Goal: Task Accomplishment & Management: Manage account settings

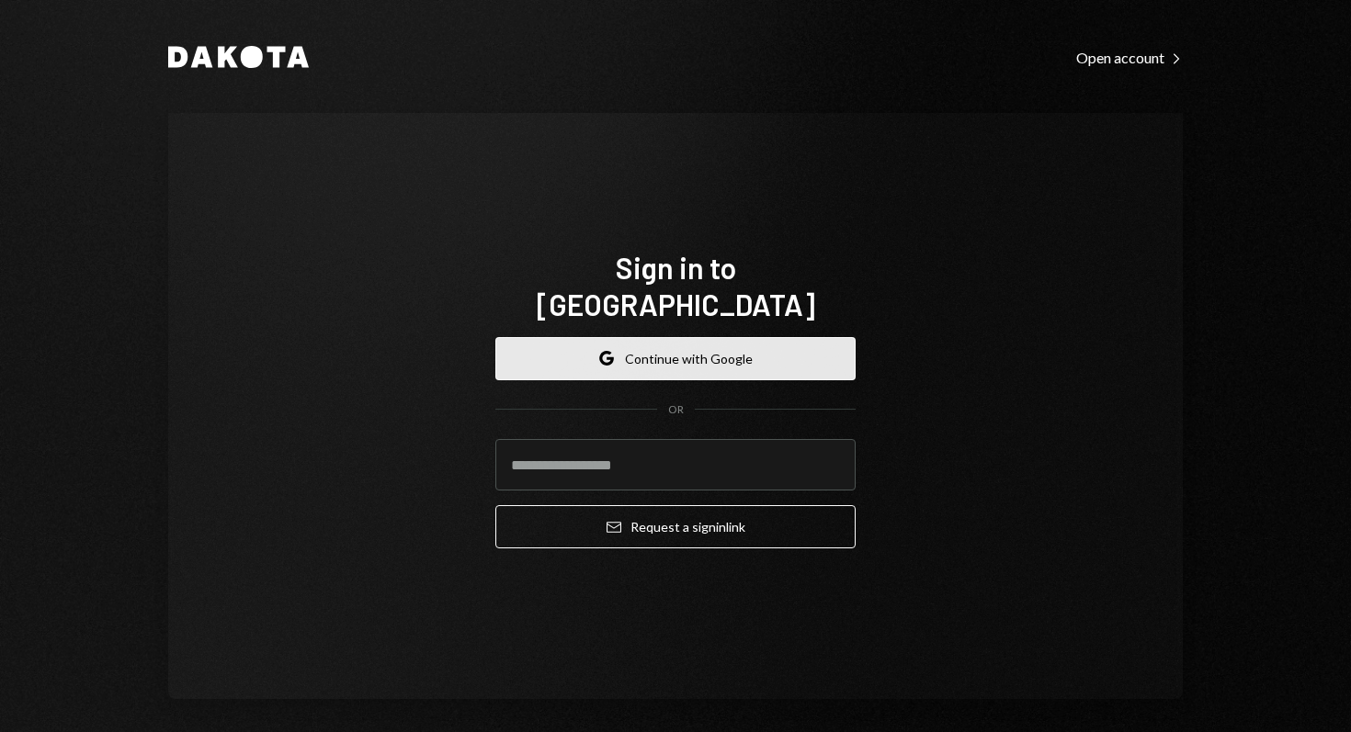
click at [677, 345] on button "Google Continue with Google" at bounding box center [675, 358] width 360 height 43
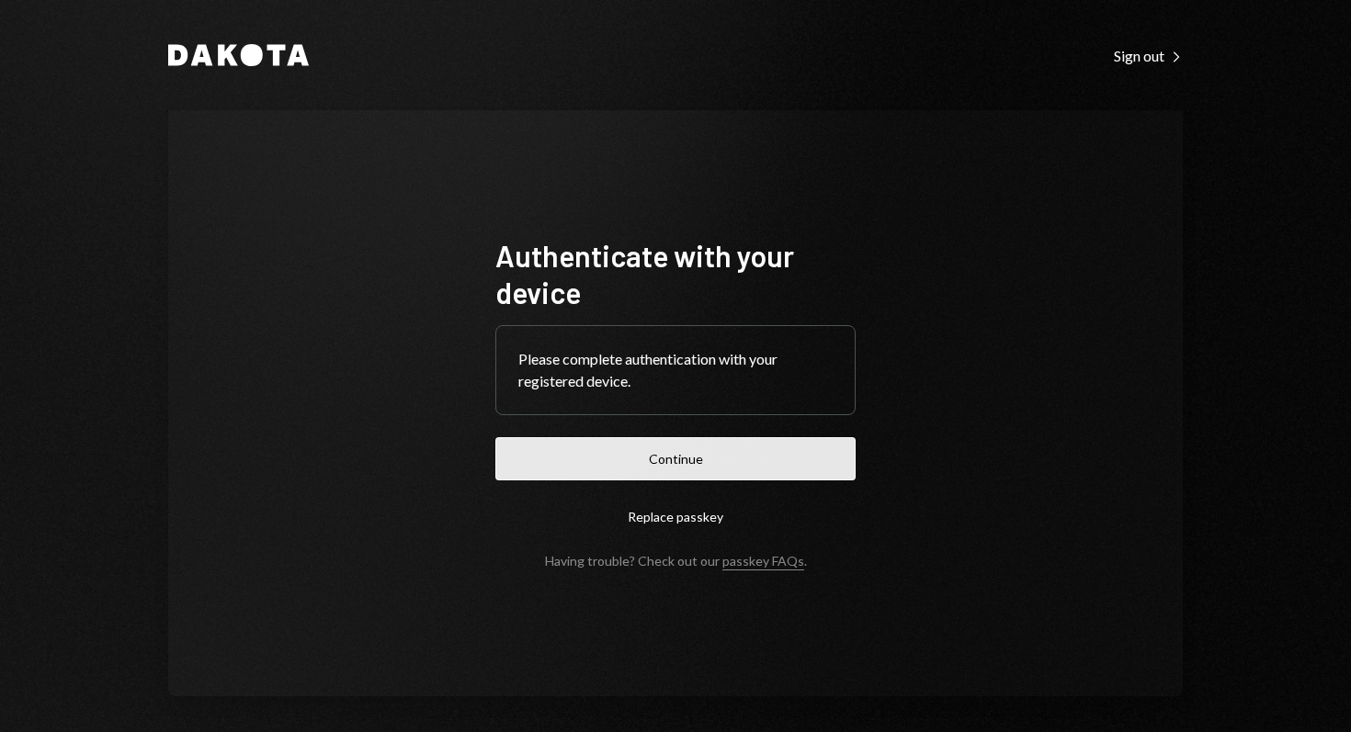
click at [702, 460] on button "Continue" at bounding box center [675, 458] width 360 height 43
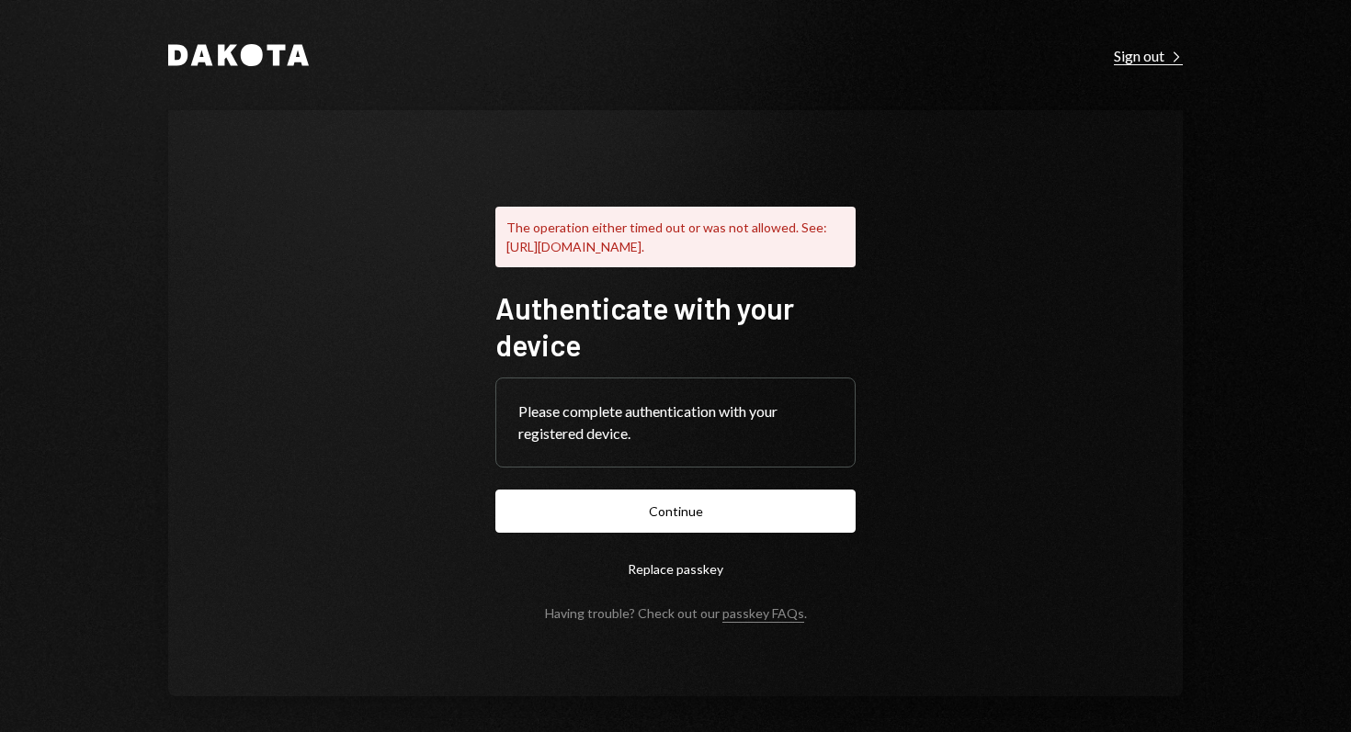
click at [1146, 55] on div "Sign out Right Caret" at bounding box center [1148, 56] width 69 height 18
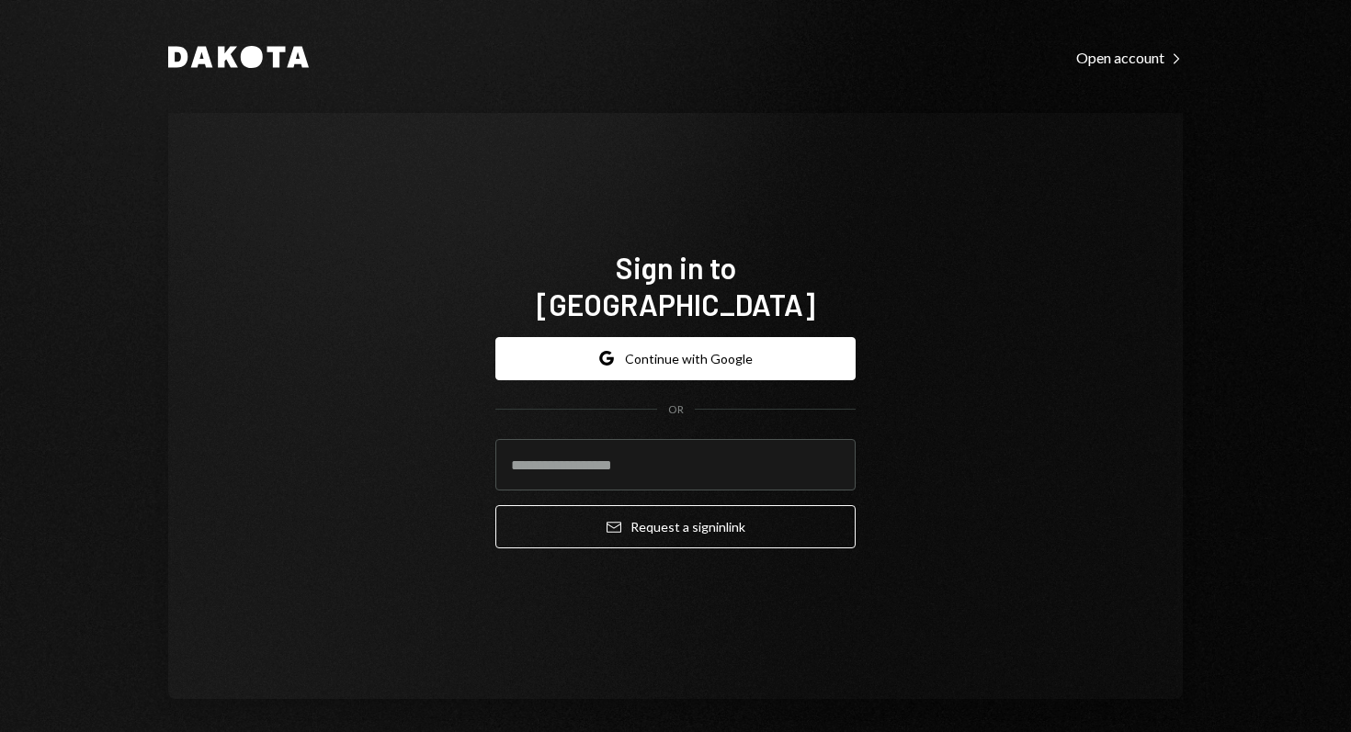
type input "**********"
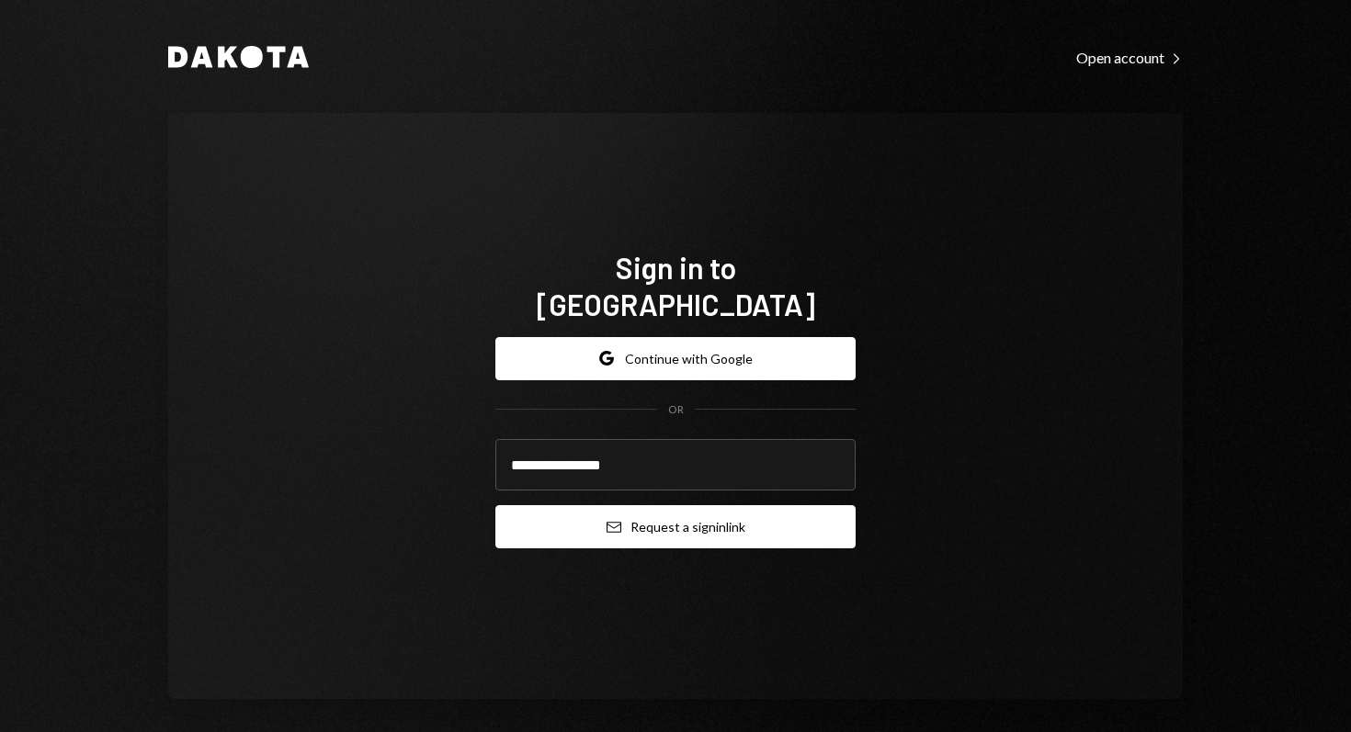
click at [609, 519] on button "Email Request a sign in link" at bounding box center [675, 526] width 360 height 43
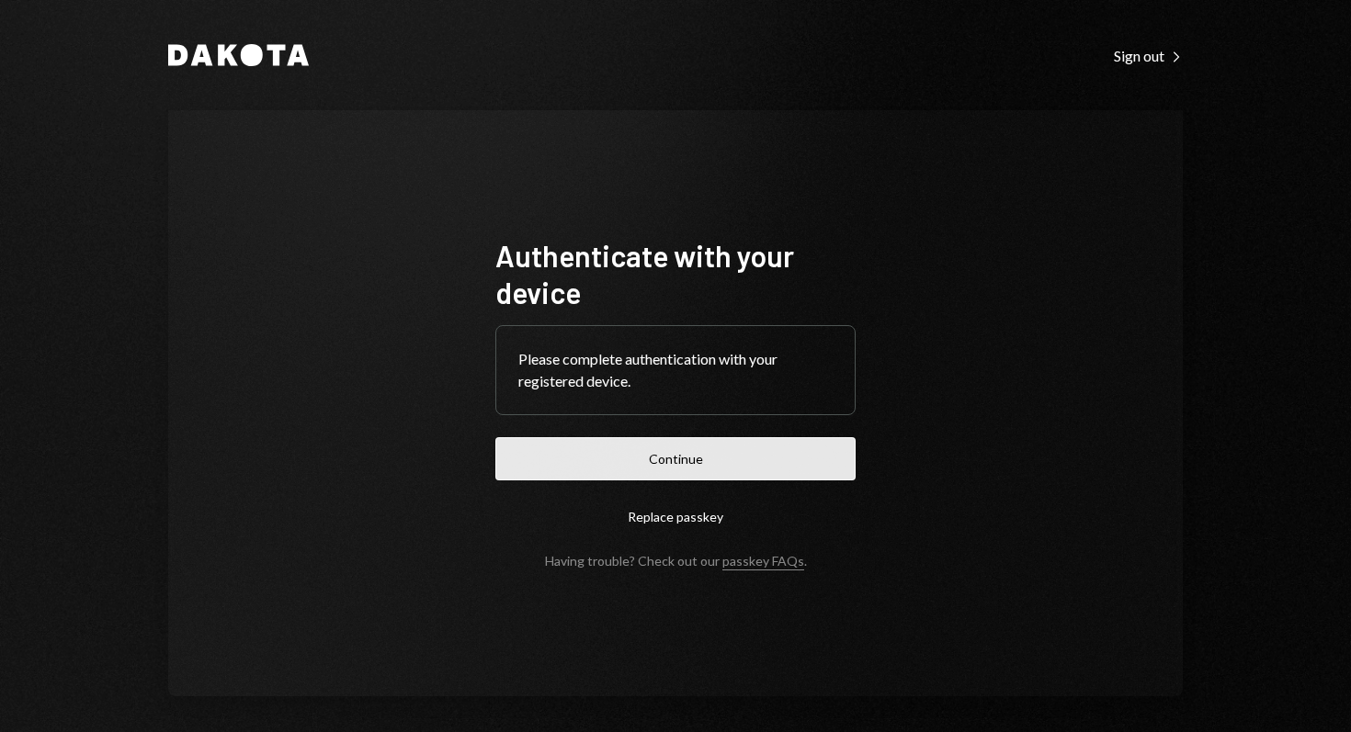
click at [672, 469] on button "Continue" at bounding box center [675, 458] width 360 height 43
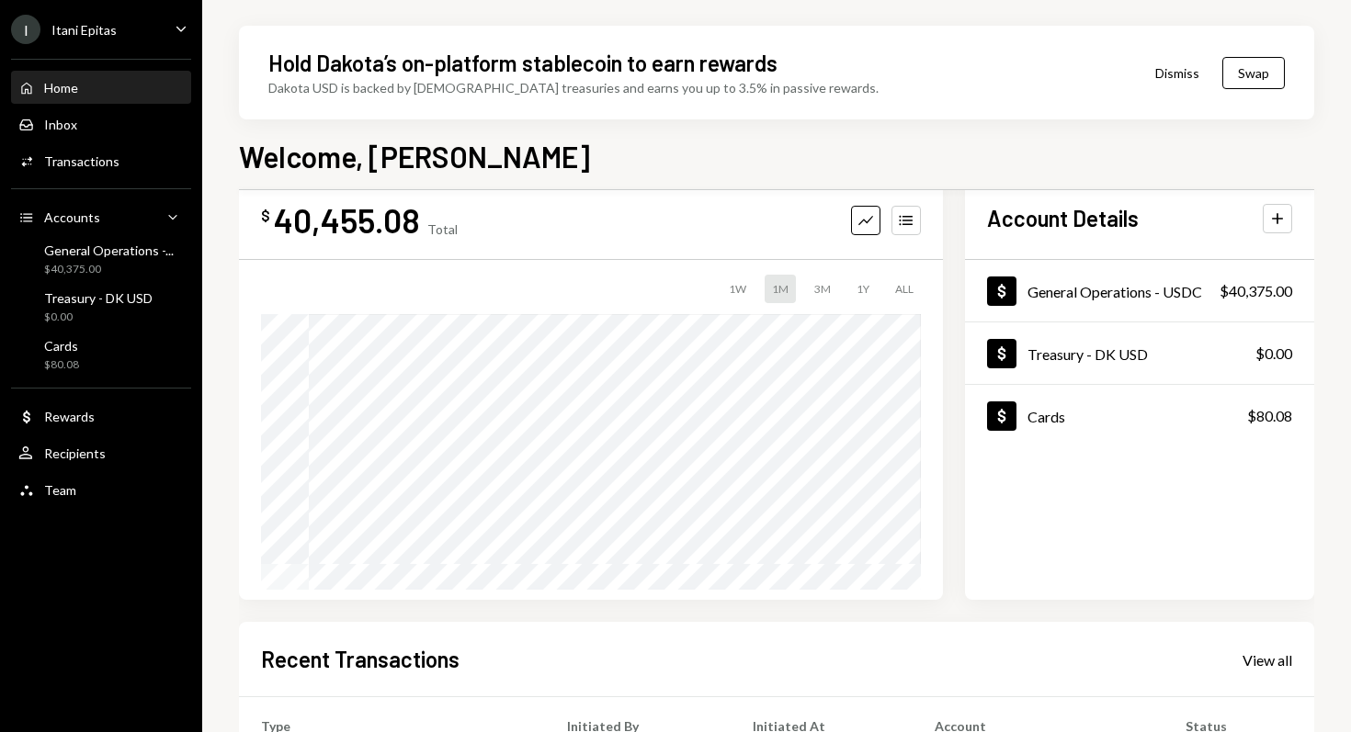
scroll to position [24, 0]
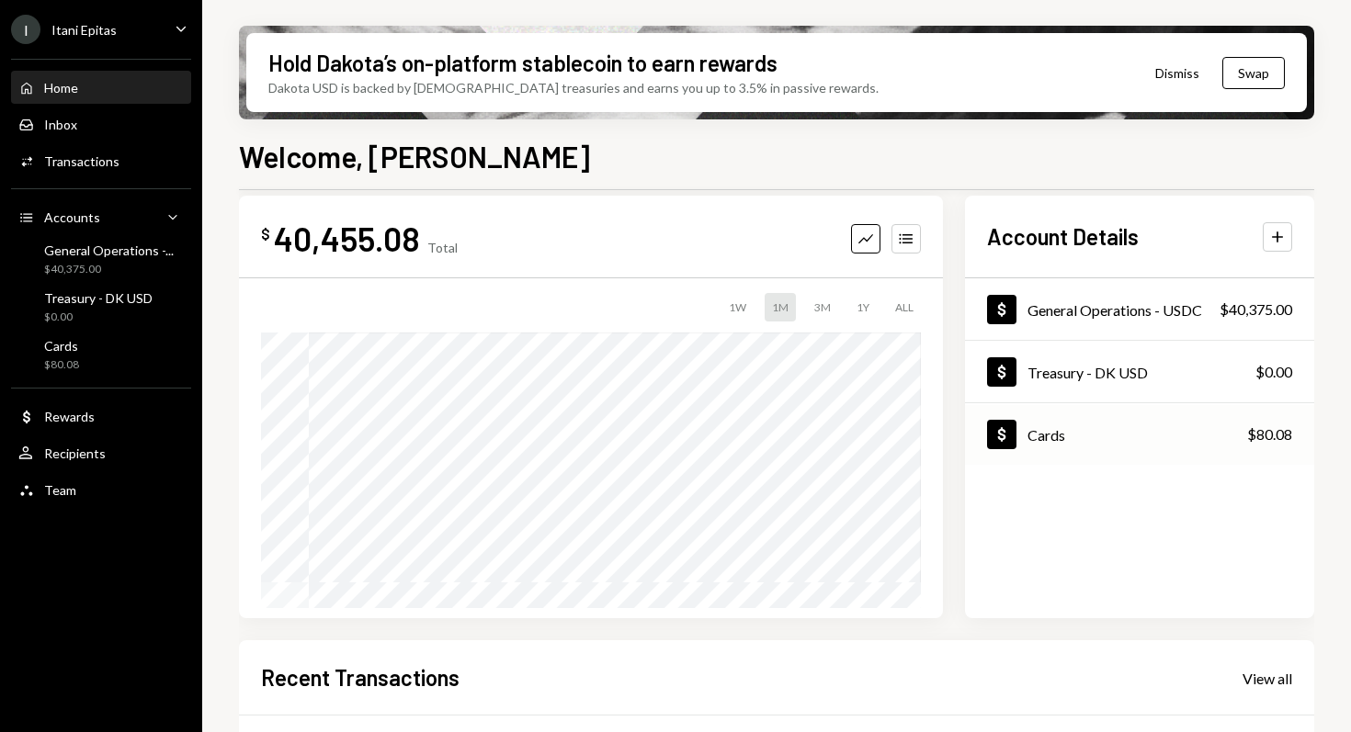
click at [1041, 438] on div "Cards" at bounding box center [1046, 434] width 38 height 17
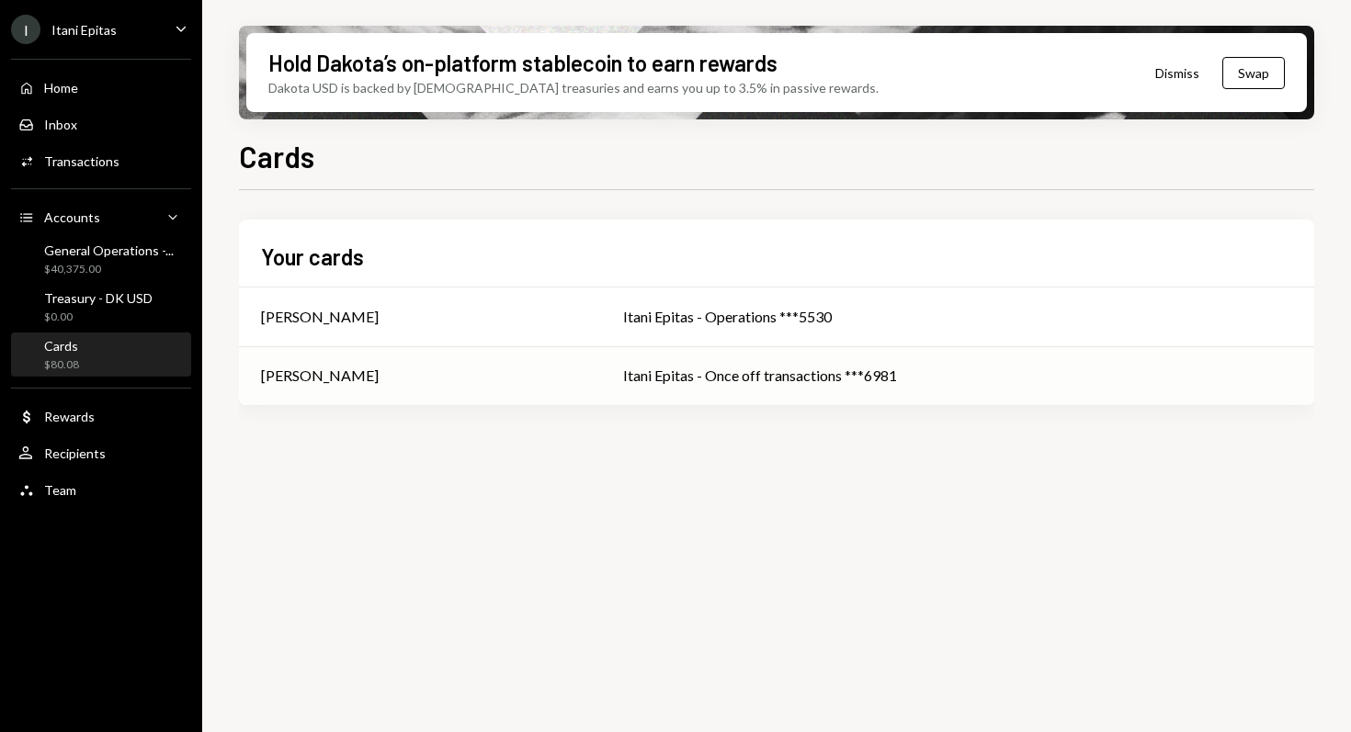
click at [379, 374] on div "Benjamin Celermajer" at bounding box center [320, 376] width 118 height 22
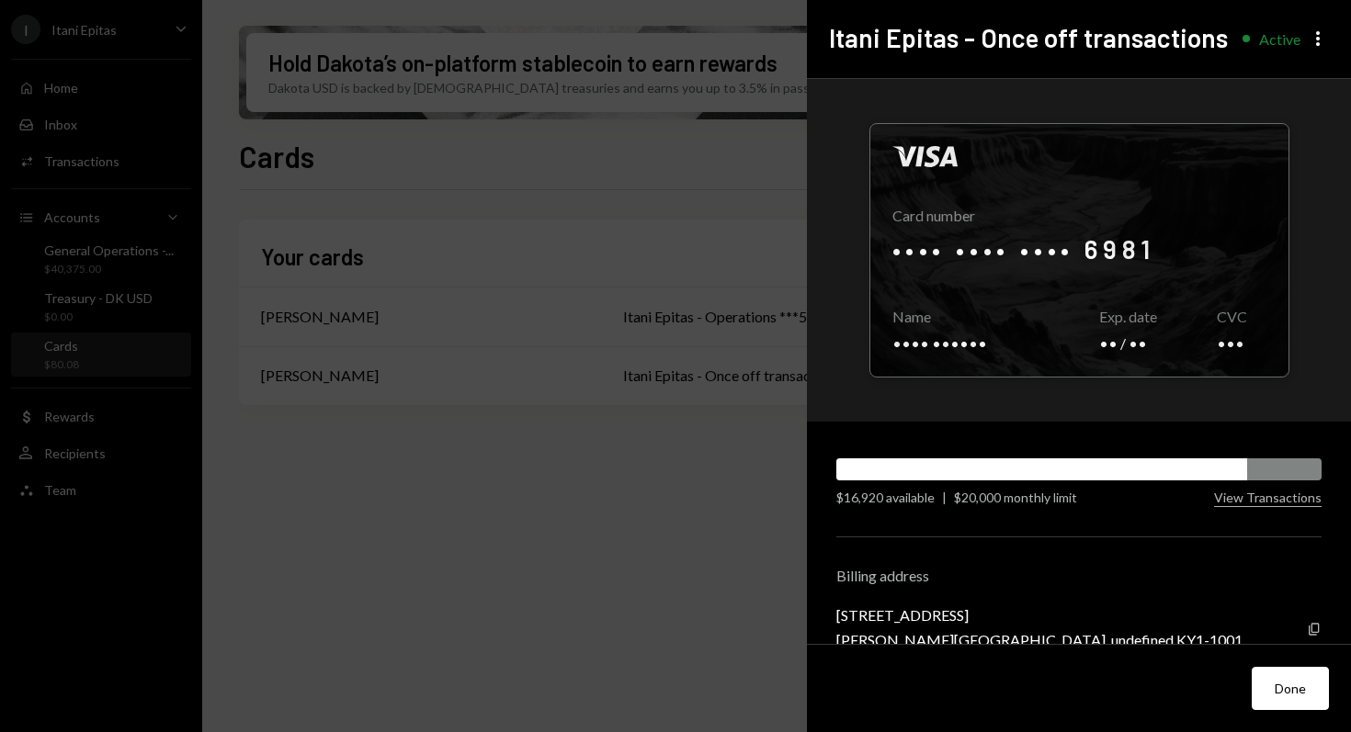
scroll to position [35, 0]
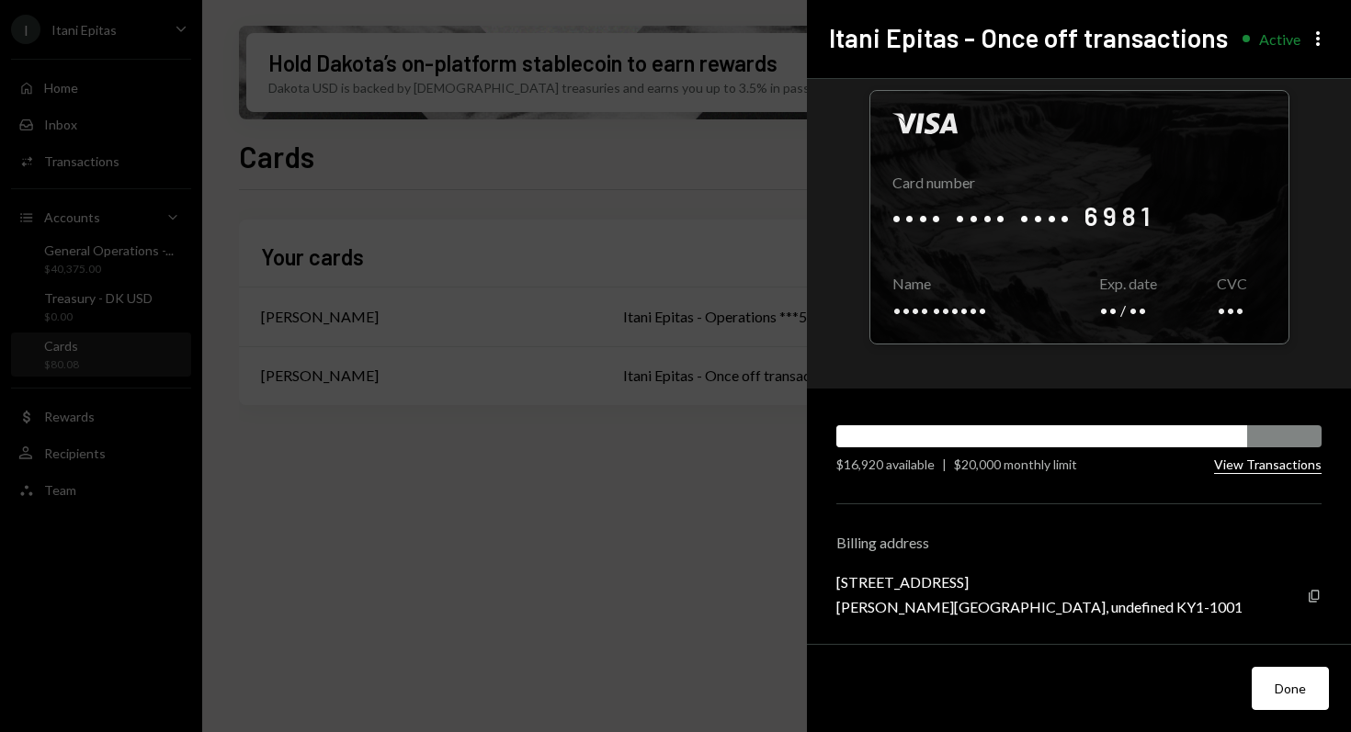
click at [1237, 458] on button "View Transactions" at bounding box center [1268, 465] width 108 height 17
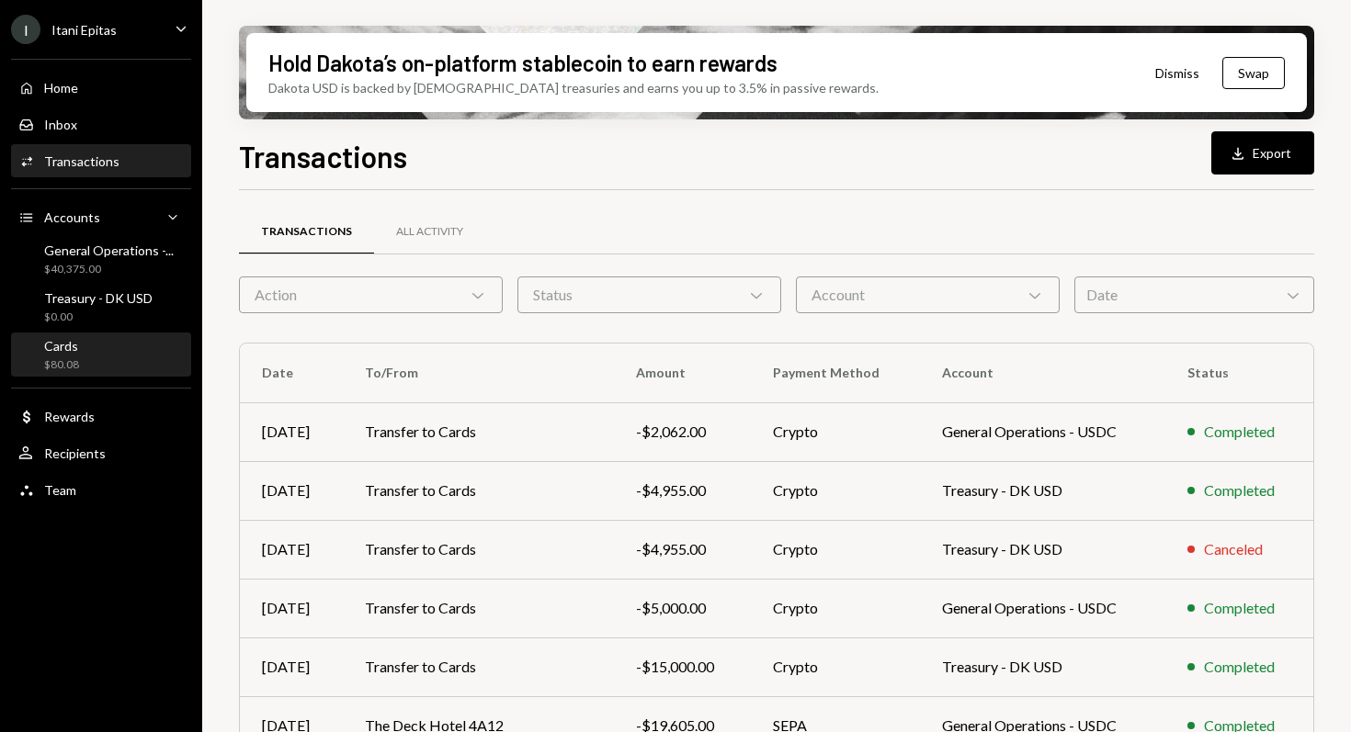
click at [108, 357] on div "Cards $80.08" at bounding box center [100, 355] width 165 height 35
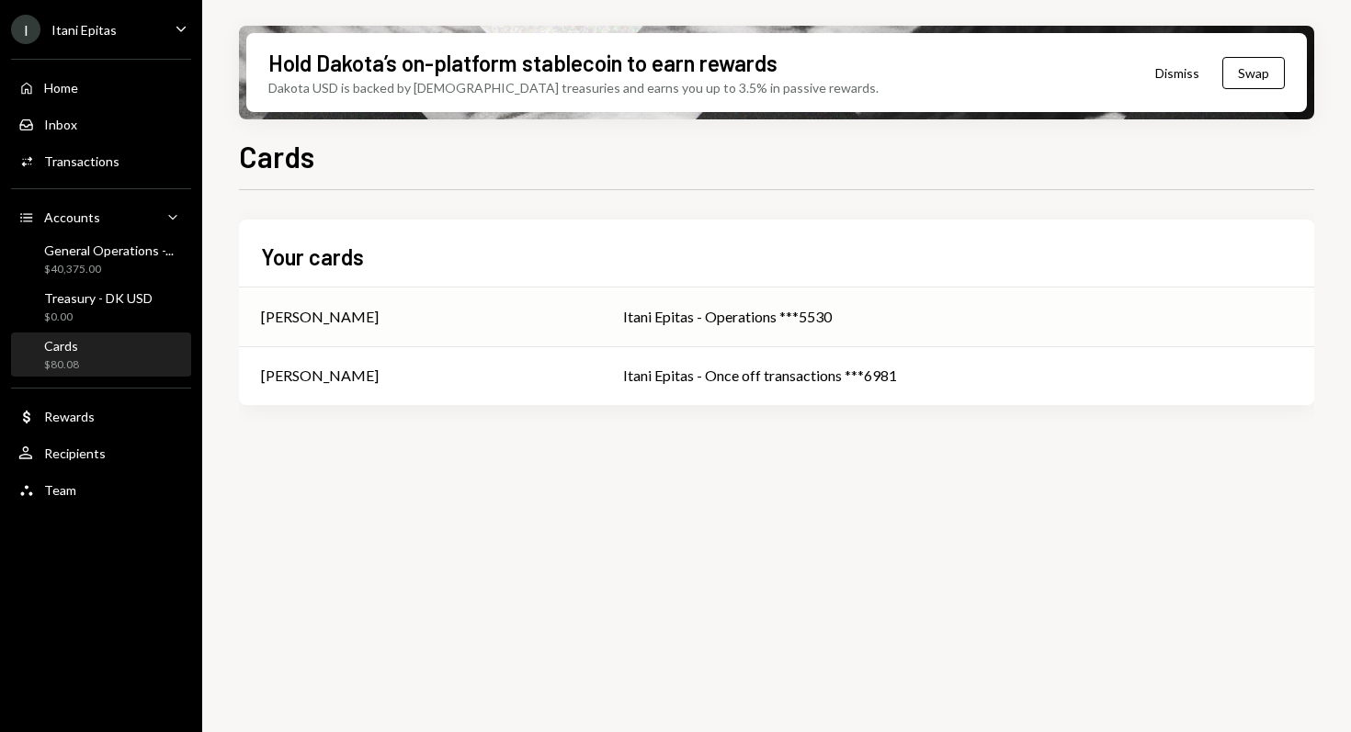
click at [344, 313] on div "Benjamin Celermajer" at bounding box center [320, 317] width 118 height 22
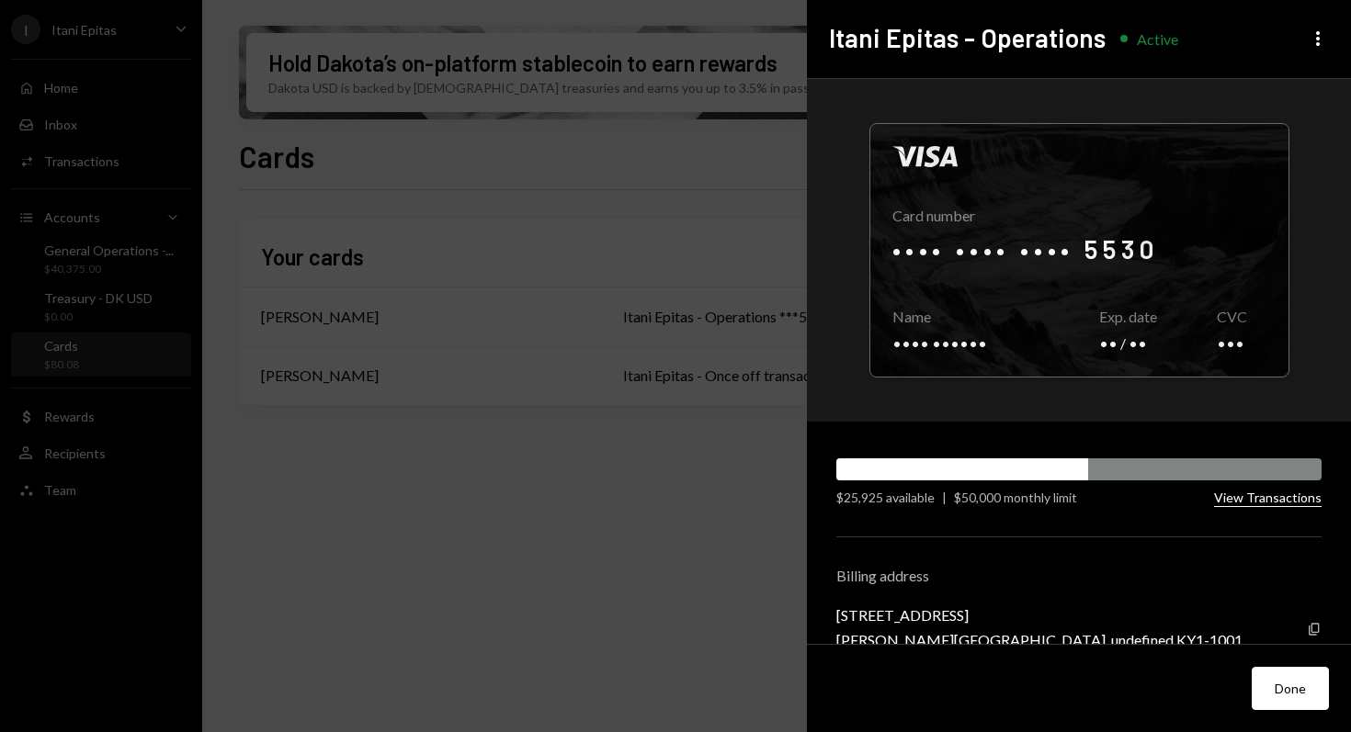
click at [1297, 501] on button "View Transactions" at bounding box center [1268, 498] width 108 height 17
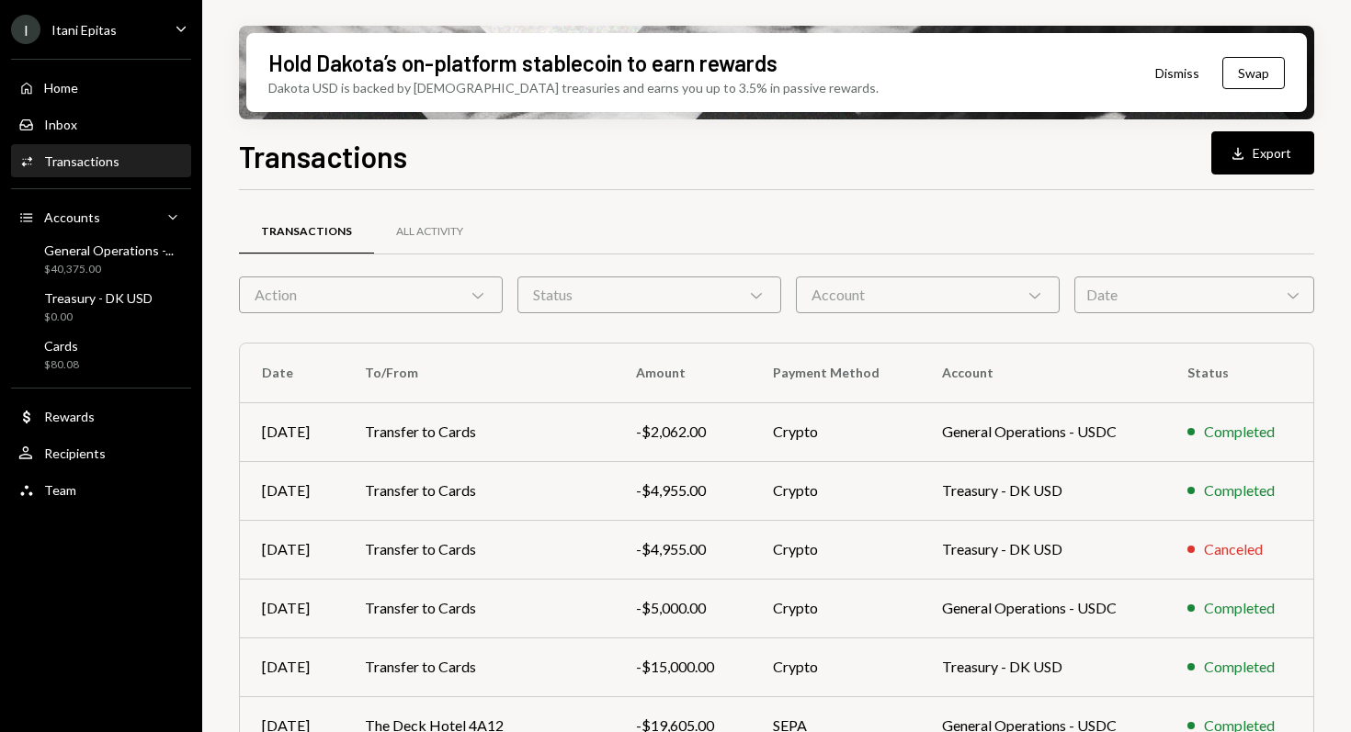
click at [482, 299] on icon "Chevron Down" at bounding box center [478, 295] width 18 height 18
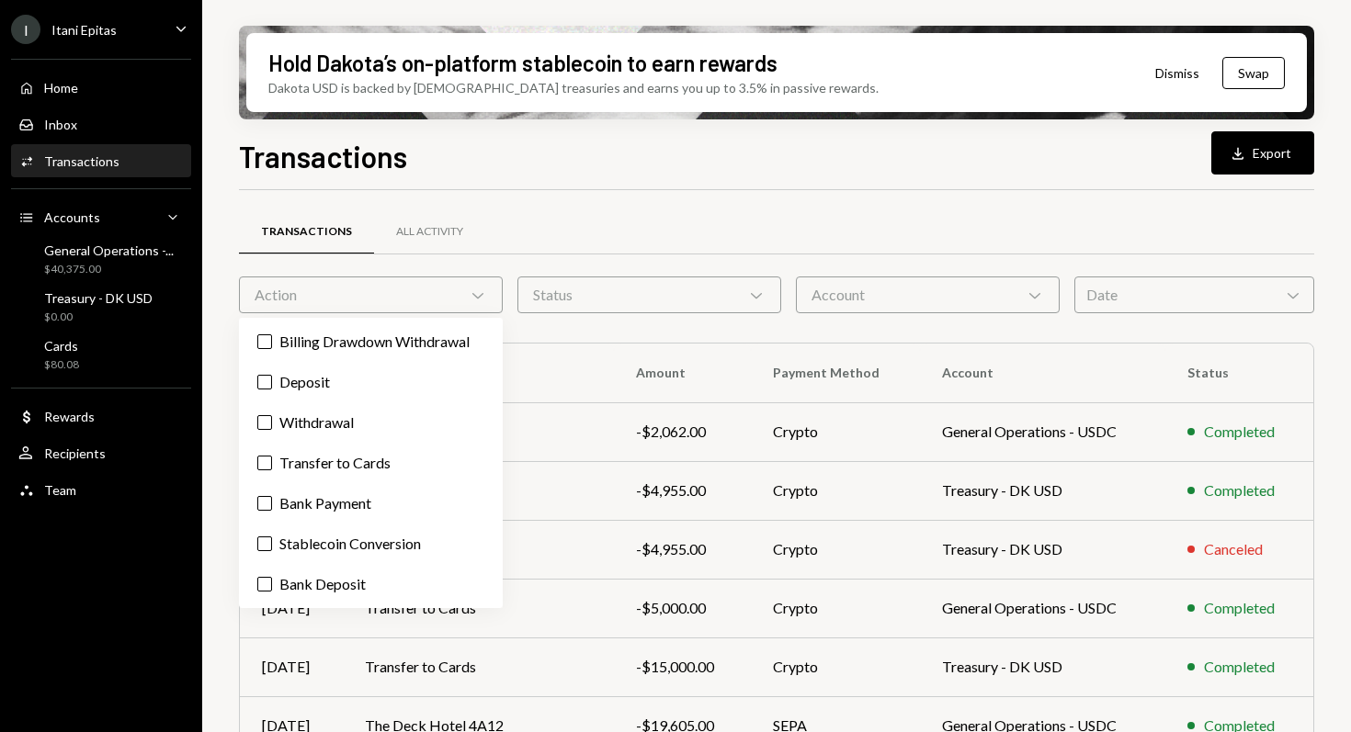
click at [482, 299] on icon "Chevron Down" at bounding box center [478, 295] width 18 height 18
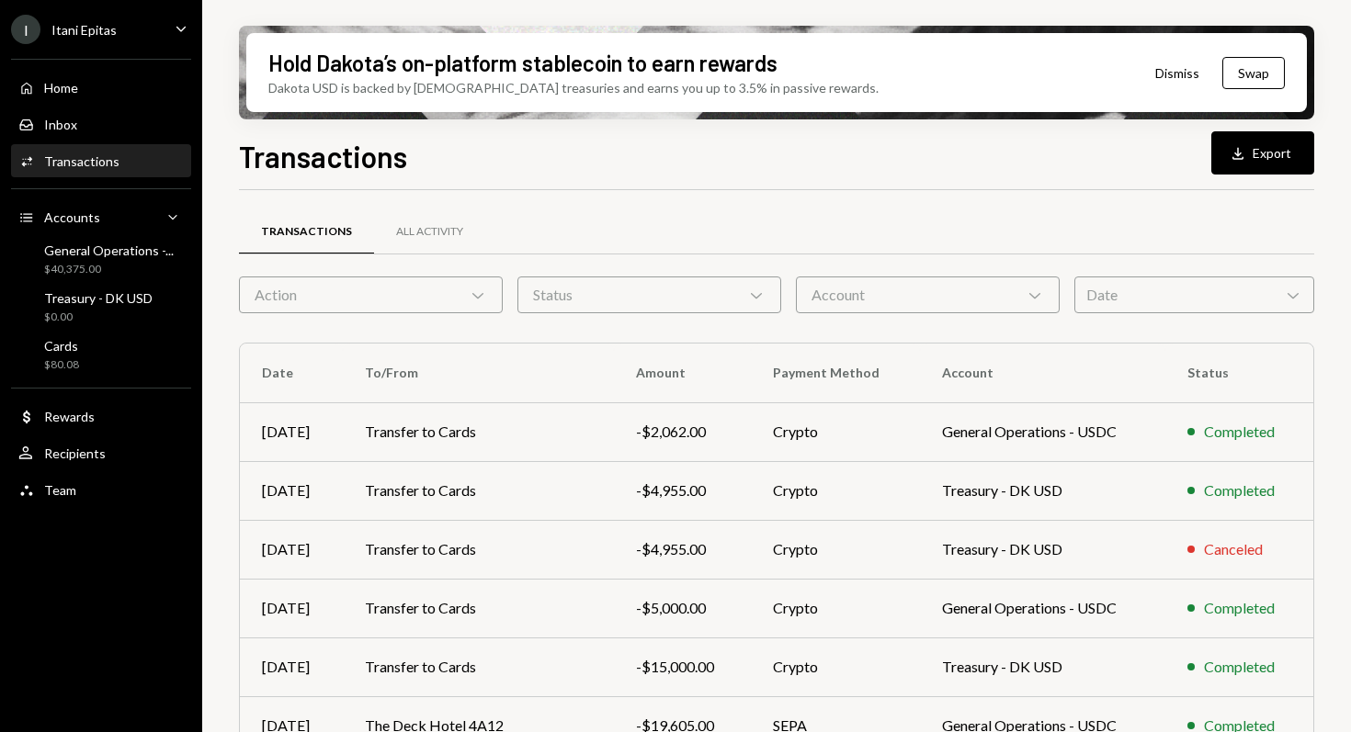
click at [960, 299] on div "Account Chevron Down" at bounding box center [928, 295] width 264 height 37
click at [859, 223] on div "Transactions All Activity" at bounding box center [776, 232] width 1075 height 47
click at [465, 290] on div "Action Chevron Down" at bounding box center [371, 295] width 264 height 37
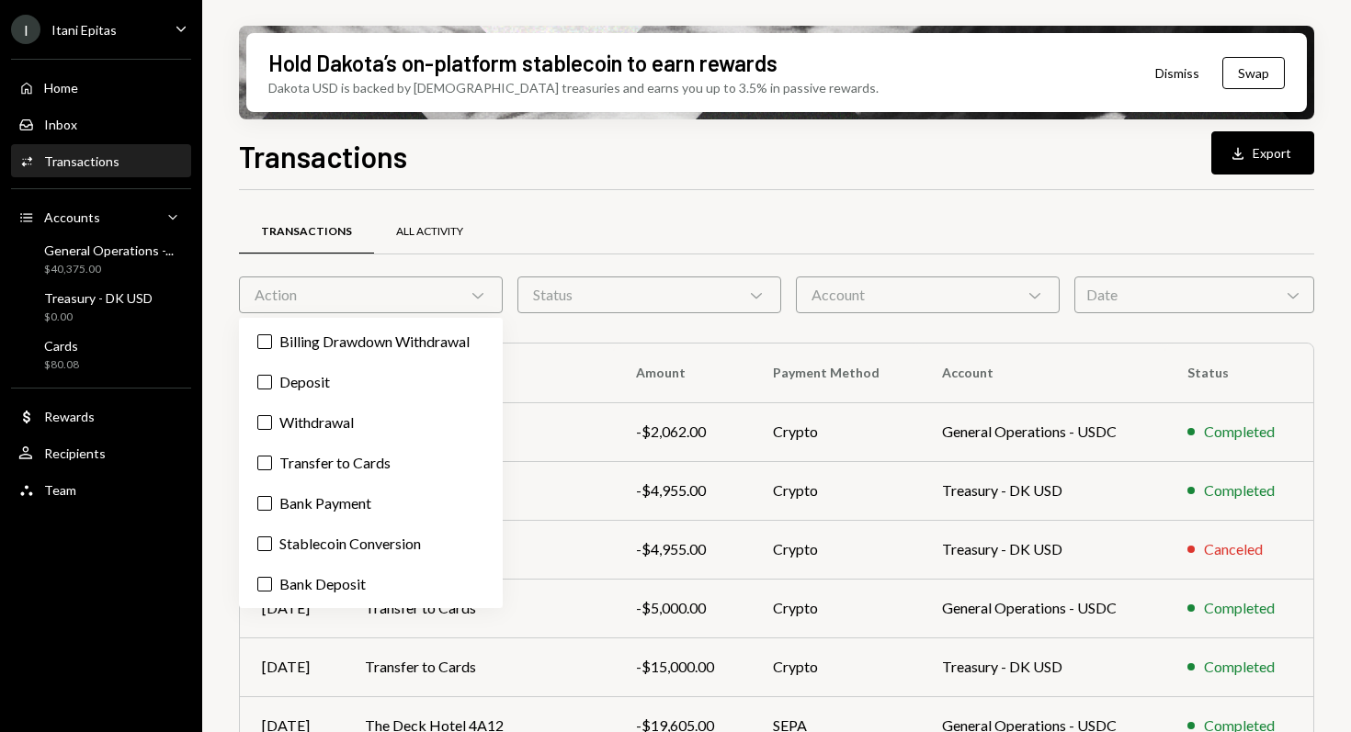
click at [433, 235] on div "All Activity" at bounding box center [429, 232] width 67 height 16
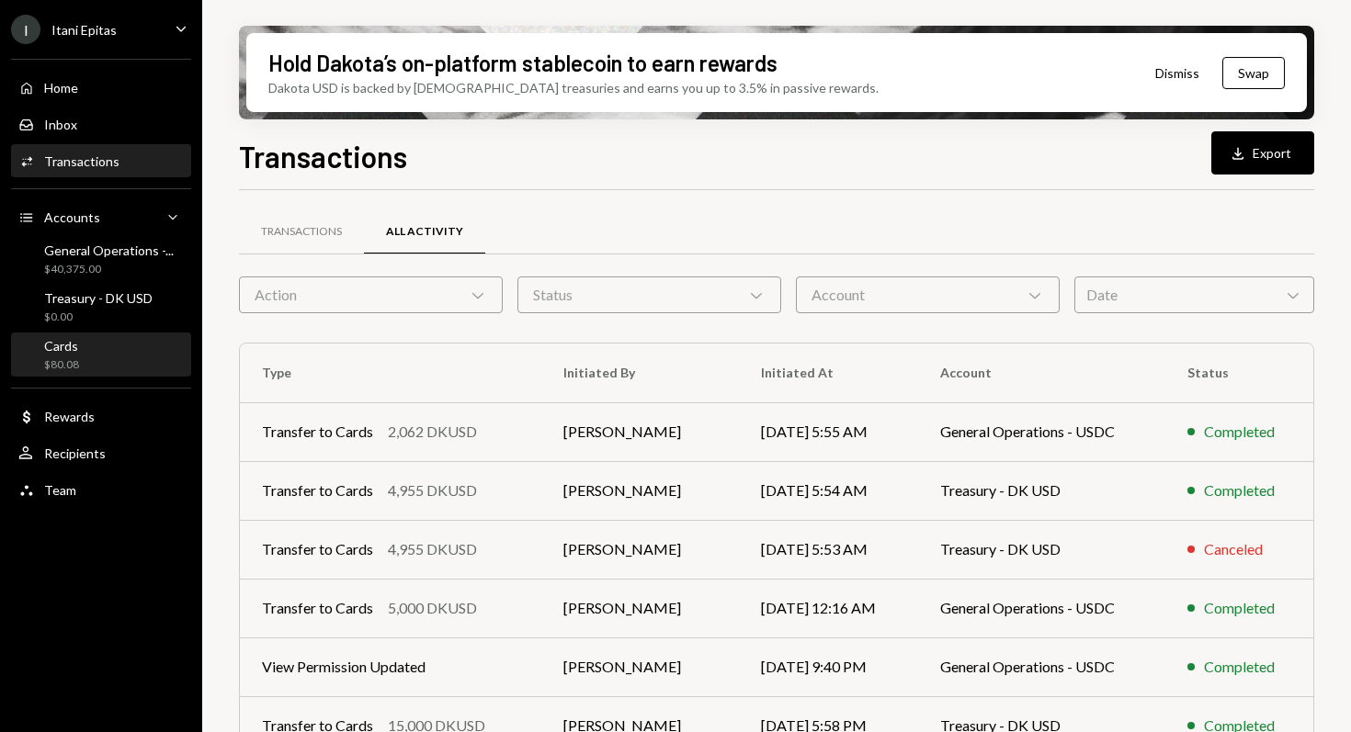
click at [135, 366] on div "Cards $80.08" at bounding box center [100, 355] width 165 height 35
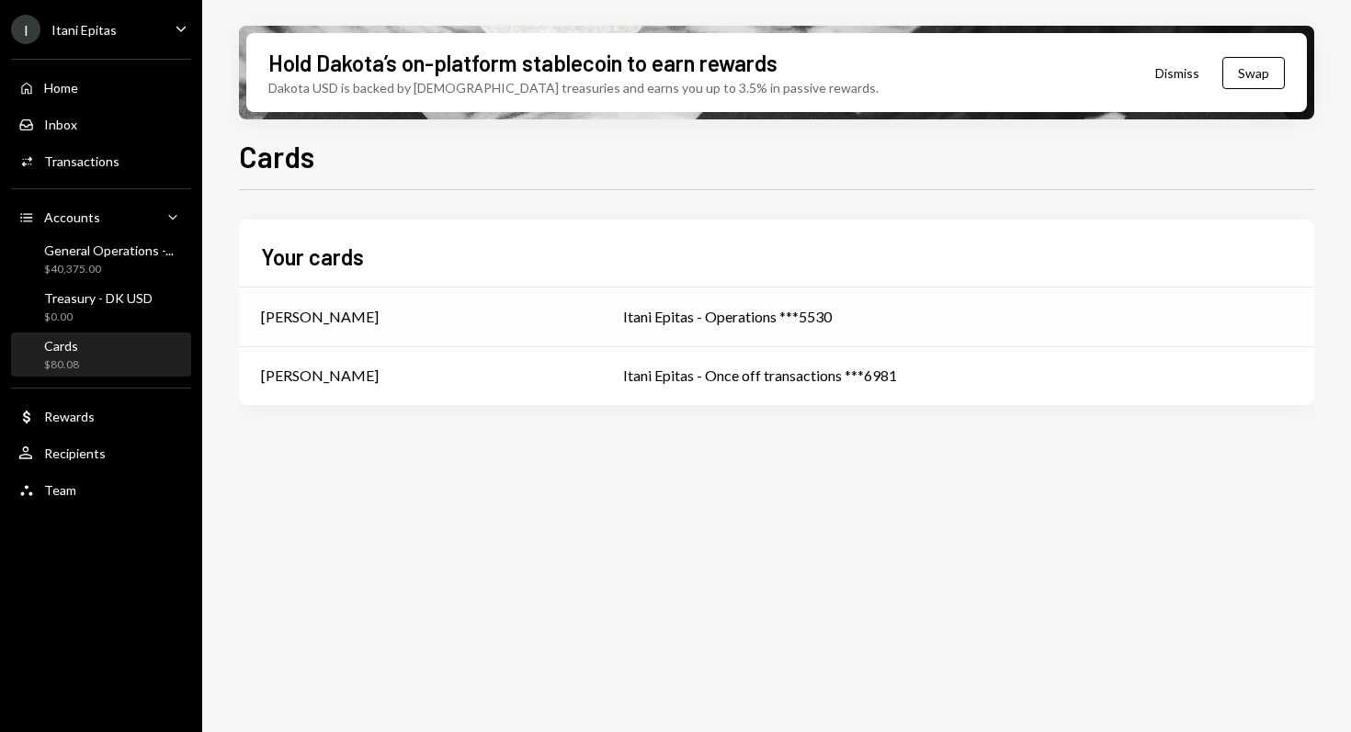
click at [742, 316] on div "Itani Epitas - Operations ***5530" at bounding box center [957, 317] width 669 height 22
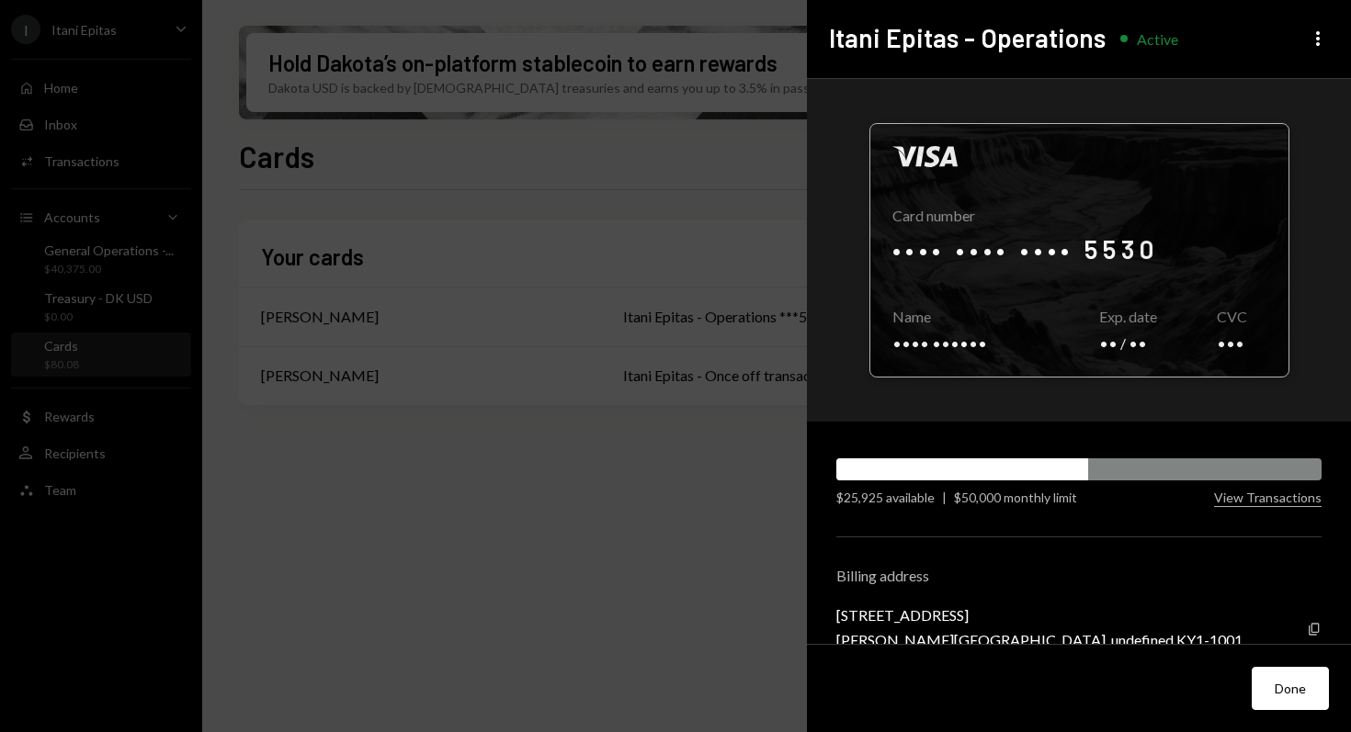
scroll to position [35, 0]
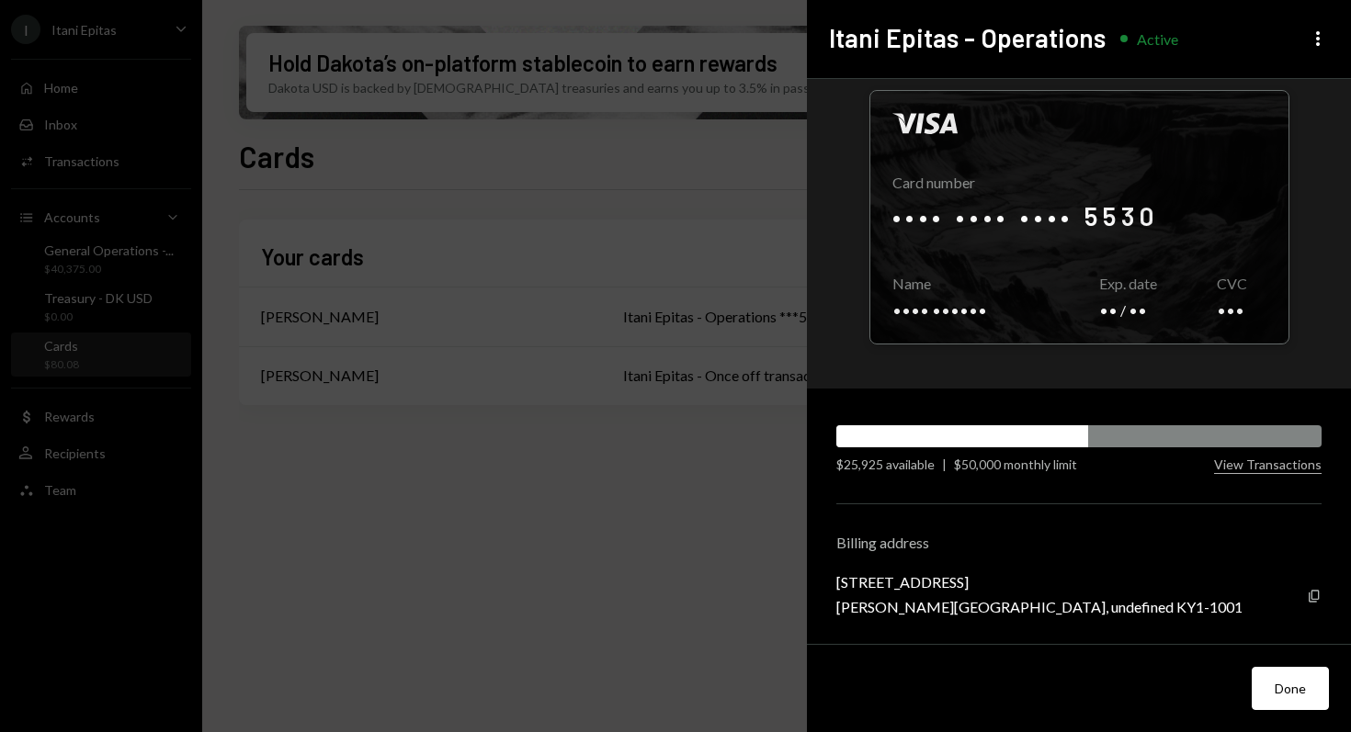
click at [906, 472] on div "Visa Card number •••• •••• •••• 5530 Copy Name •••• •••••• Copy Exp. date •• / …" at bounding box center [1079, 362] width 544 height 566
click at [988, 469] on div "$50,000 monthly limit" at bounding box center [1015, 464] width 123 height 19
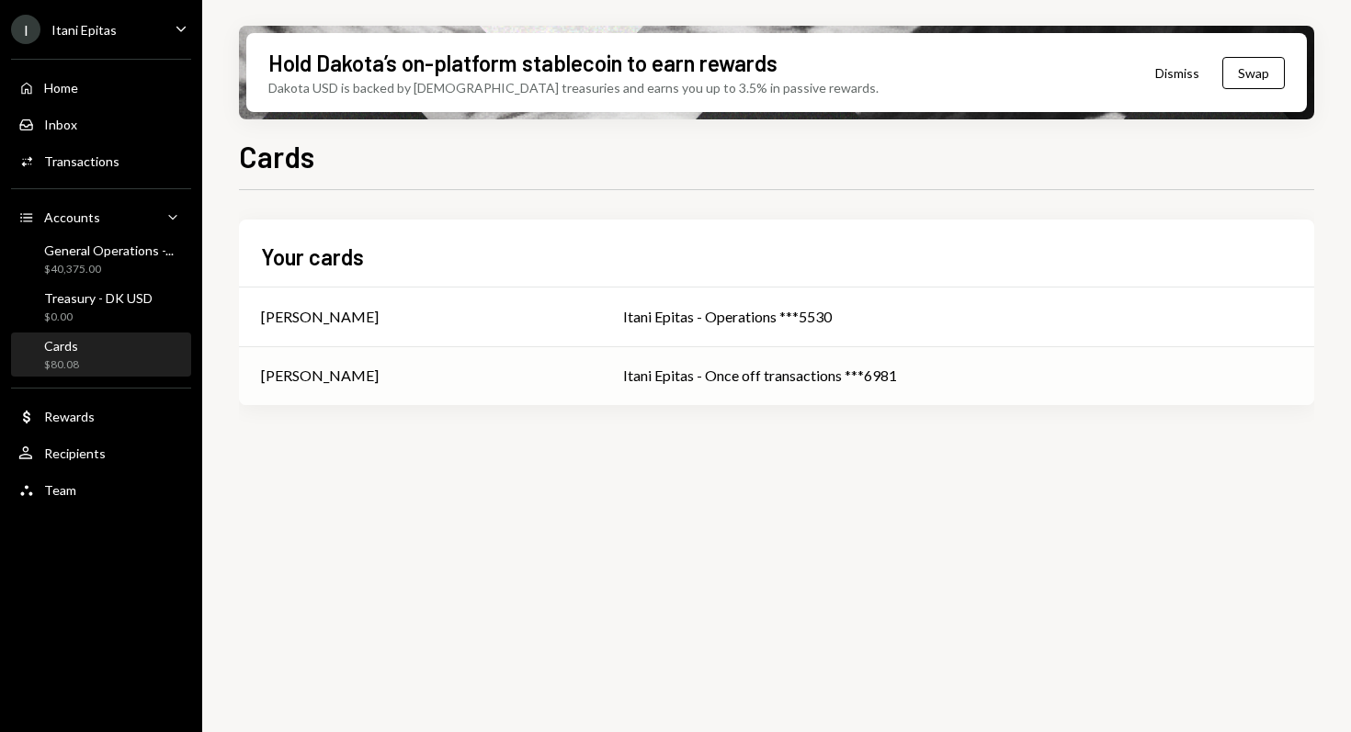
click at [808, 391] on td "Itani Epitas - Once off transactions ***6981" at bounding box center [957, 375] width 713 height 59
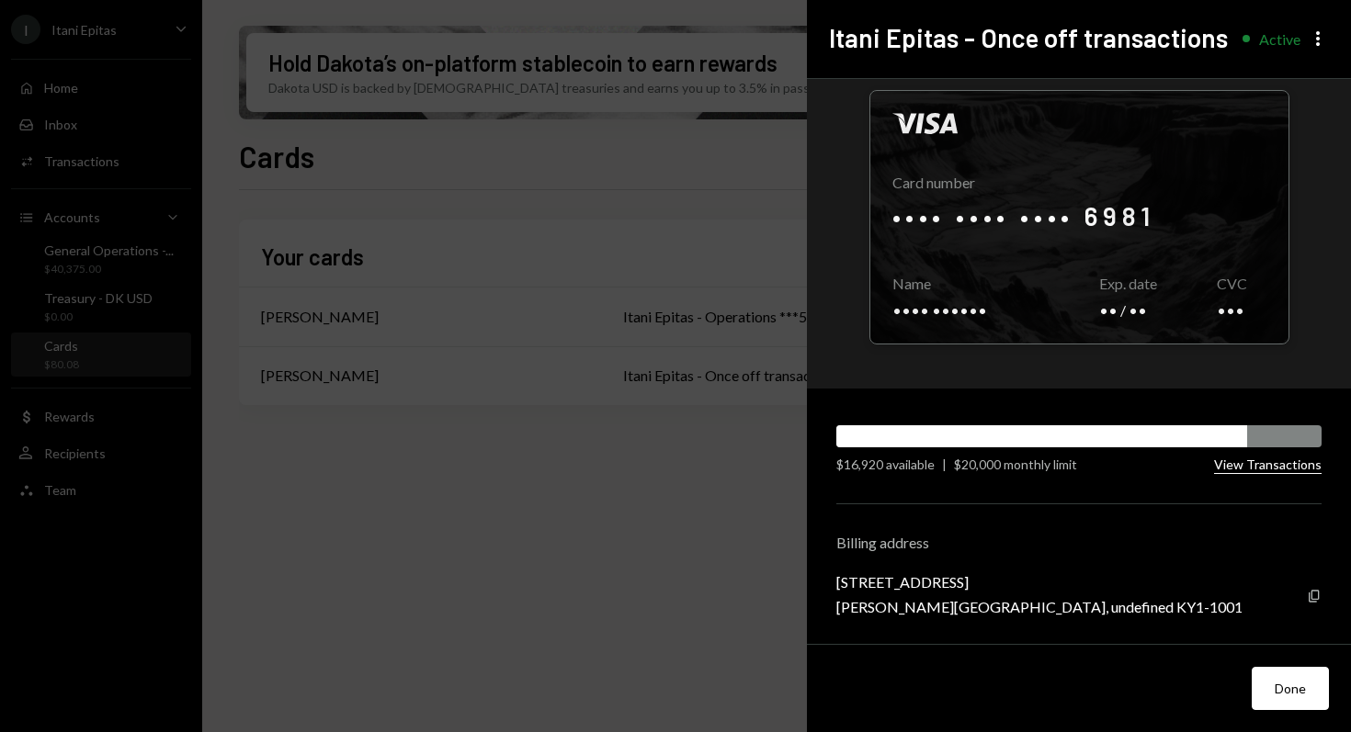
click at [1234, 457] on button "View Transactions" at bounding box center [1268, 465] width 108 height 17
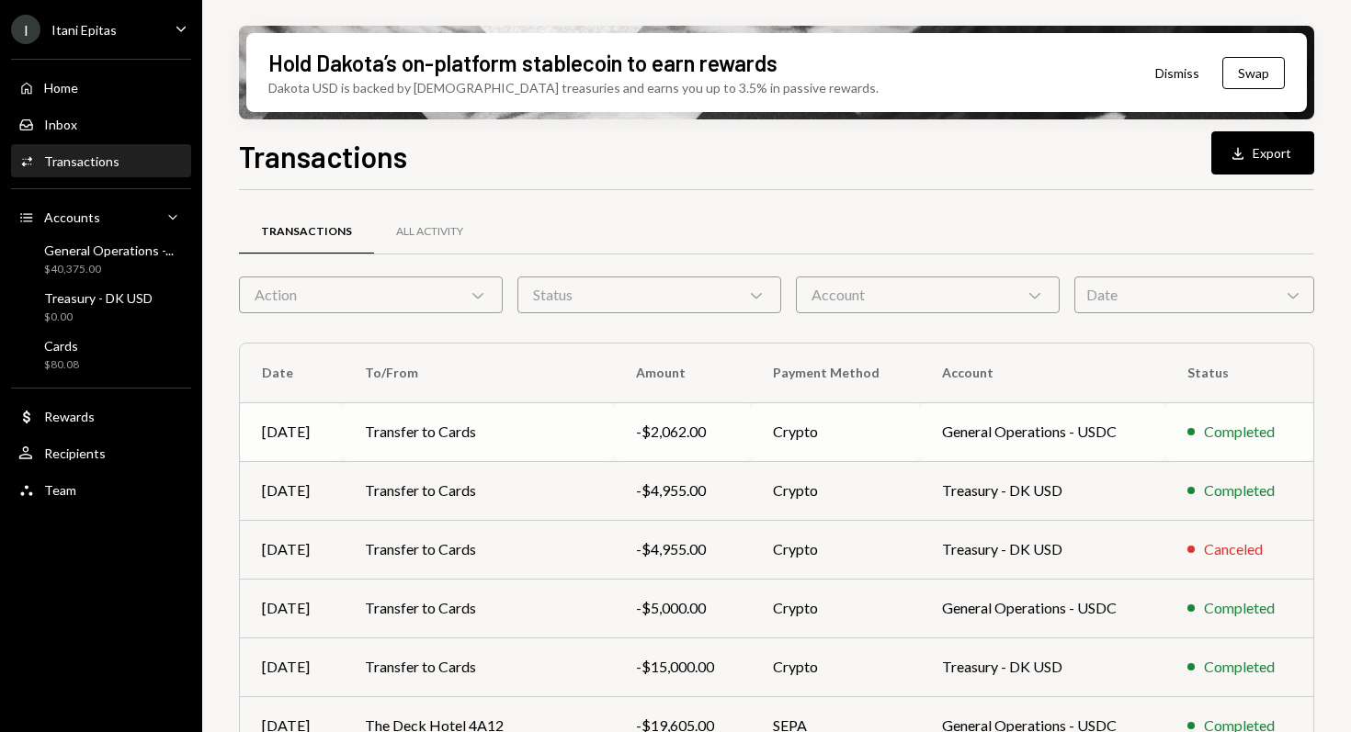
click at [1106, 437] on td "General Operations - USDC" at bounding box center [1042, 431] width 245 height 59
click at [1222, 161] on button "Download Export" at bounding box center [1262, 152] width 103 height 43
click at [103, 292] on div "Treasury - DK USD" at bounding box center [98, 298] width 108 height 16
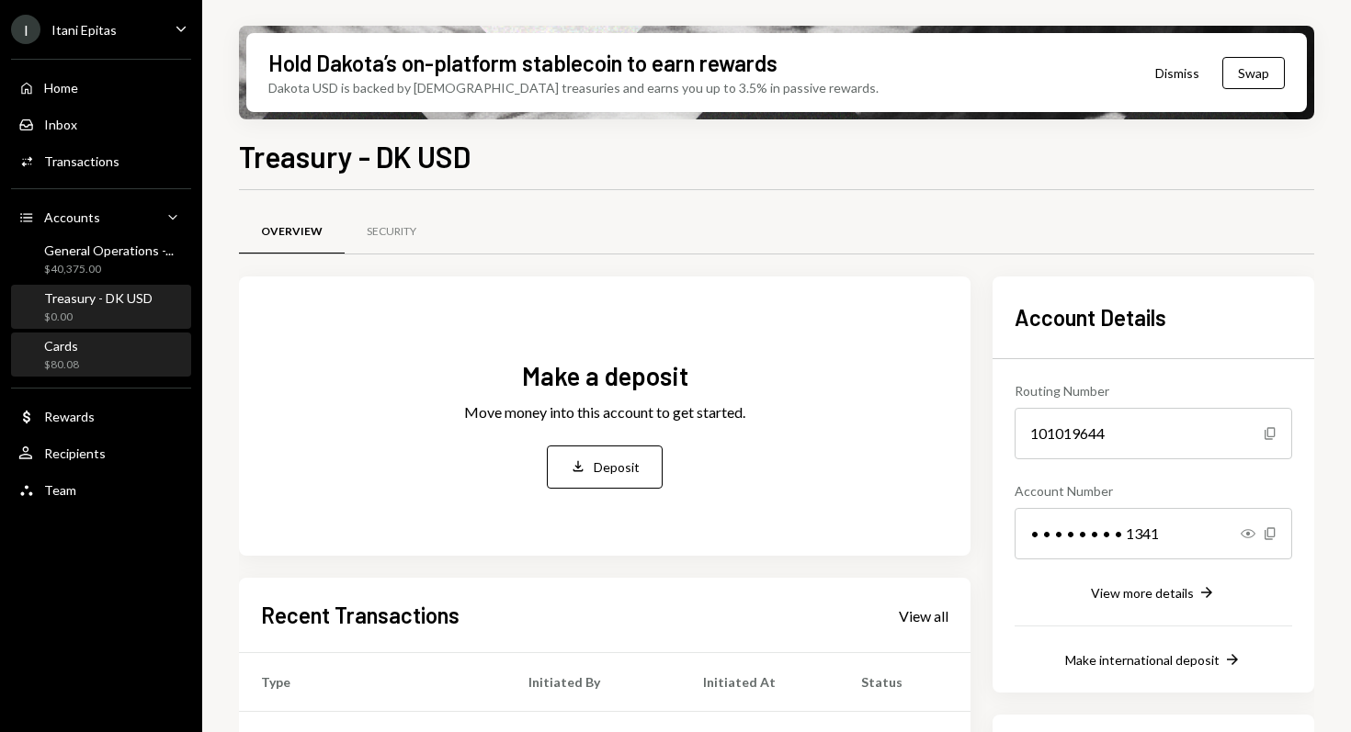
click at [102, 352] on div "Cards $80.08" at bounding box center [100, 355] width 165 height 35
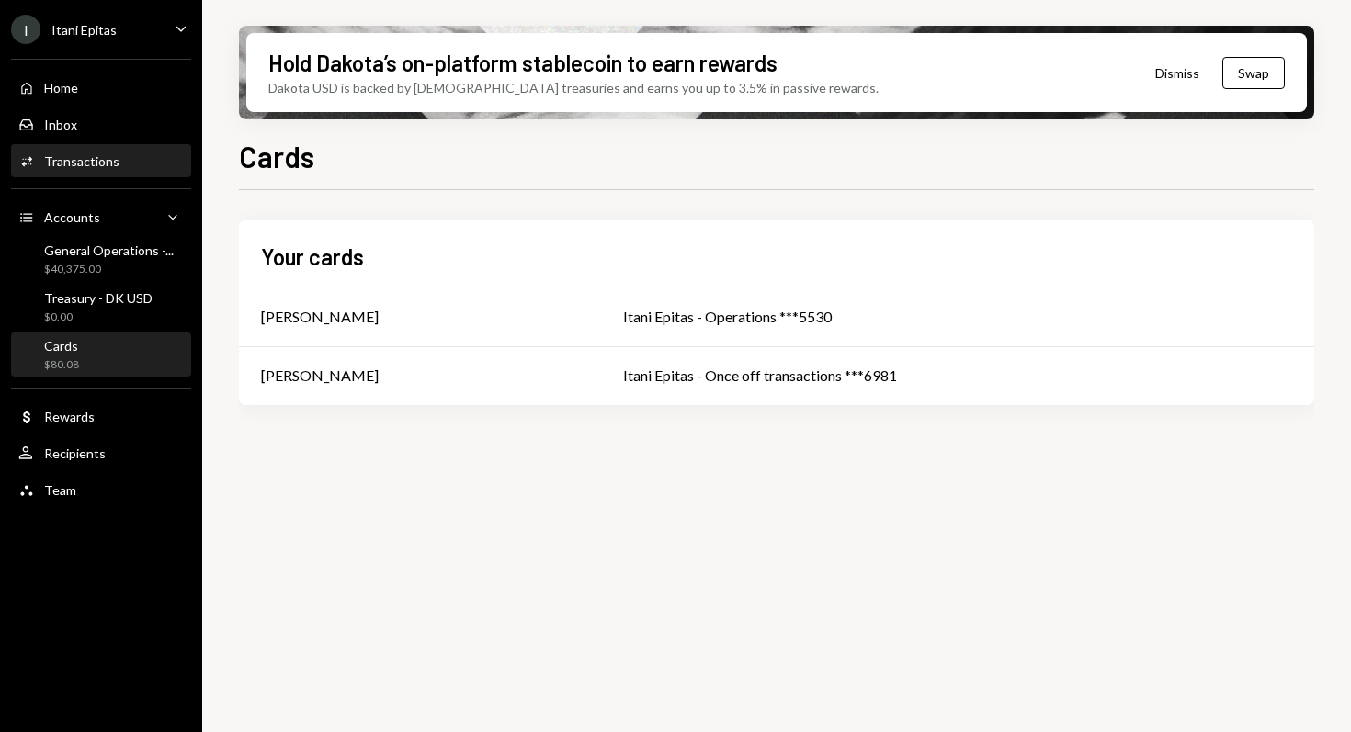
click at [107, 147] on div "Activities Transactions" at bounding box center [100, 161] width 165 height 31
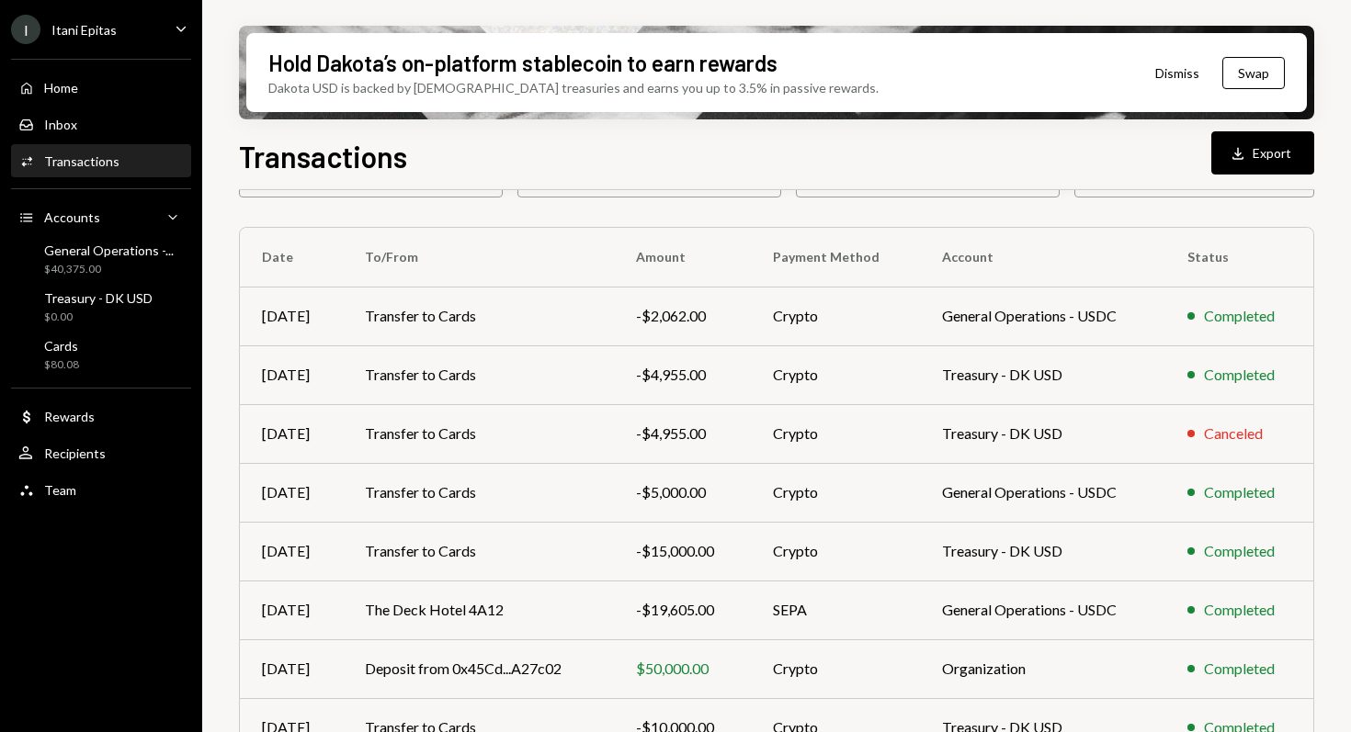
scroll to position [17, 0]
